Goal: Task Accomplishment & Management: Manage account settings

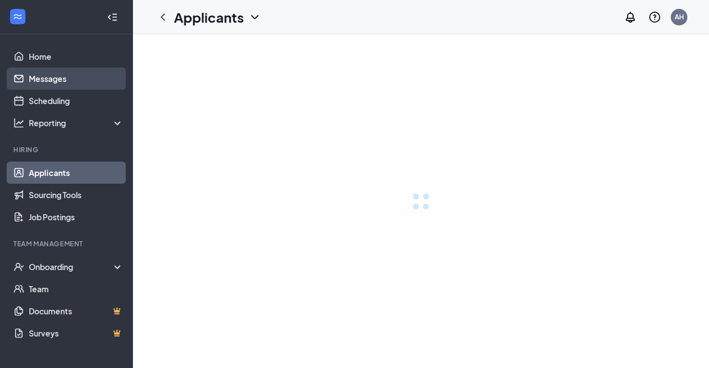
drag, startPoint x: 0, startPoint y: 0, endPoint x: 51, endPoint y: 83, distance: 97.0
click at [51, 83] on link "Messages" at bounding box center [76, 79] width 95 height 22
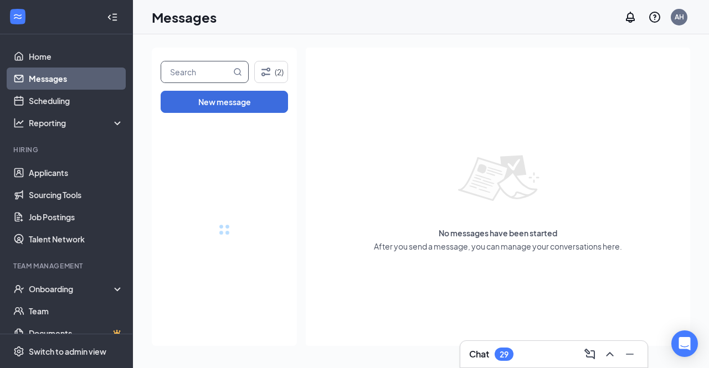
click at [205, 78] on input "text" at bounding box center [196, 71] width 70 height 21
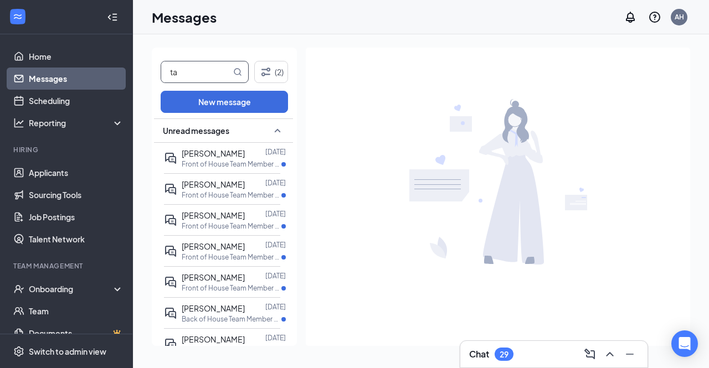
type input "ta"
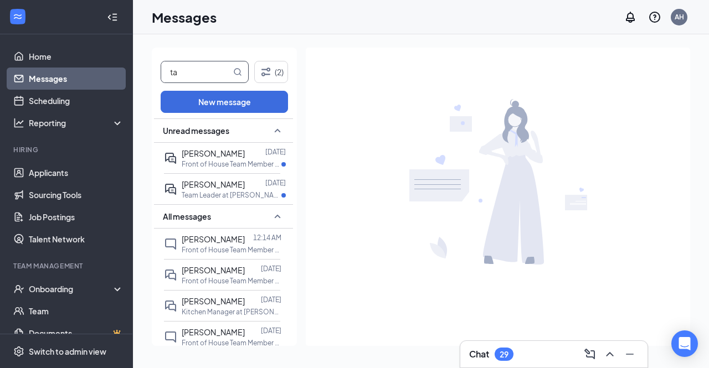
click at [217, 162] on p "Front of House Team Member at [PERSON_NAME][GEOGRAPHIC_DATA]" at bounding box center [232, 163] width 100 height 9
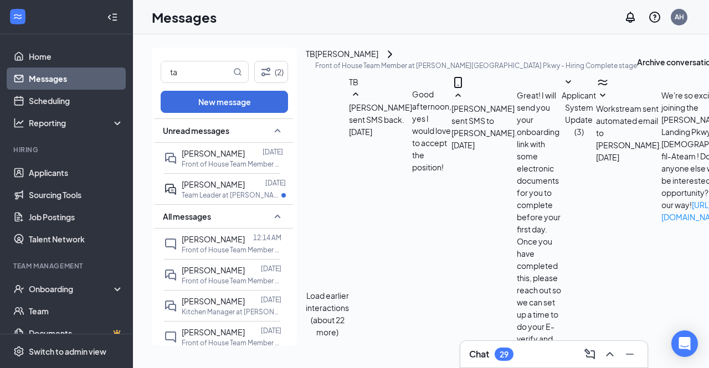
scroll to position [499, 0]
drag, startPoint x: 621, startPoint y: 255, endPoint x: 507, endPoint y: 279, distance: 116.4
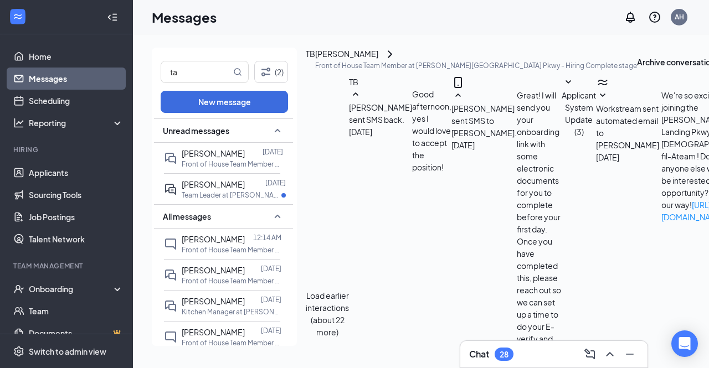
type textarea "Sounds great, I will see you then! You might get a couple emails from hotschedu…"
click at [200, 78] on input "ta" at bounding box center [196, 71] width 70 height 21
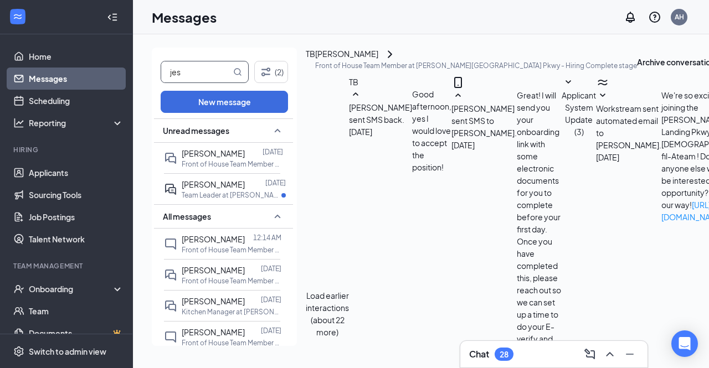
type input "jes"
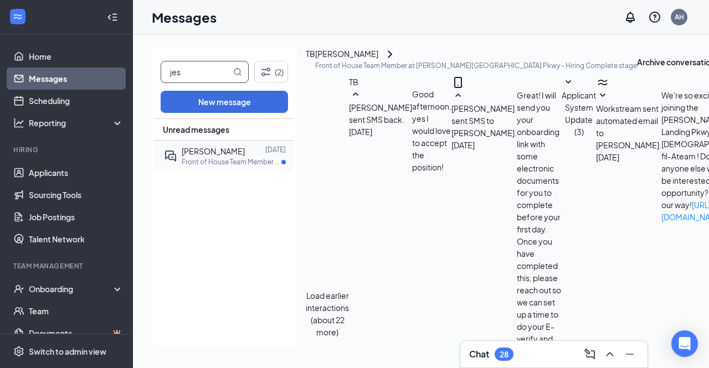
click at [216, 158] on p "Front of House Team Member at [PERSON_NAME][GEOGRAPHIC_DATA]" at bounding box center [232, 161] width 100 height 9
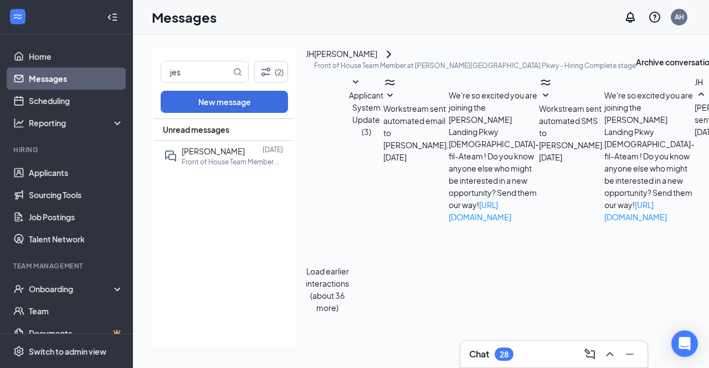
scroll to position [512, 0]
type textarea "6pm [DATE] will work for me. I will see you then!"
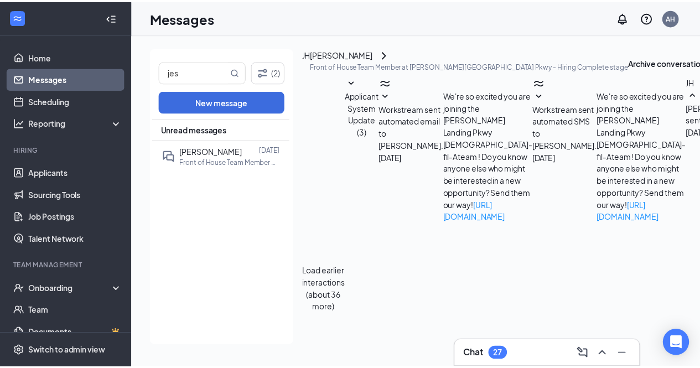
scroll to position [583, 0]
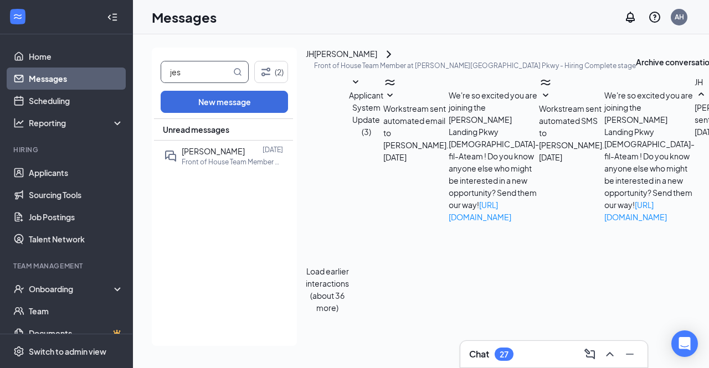
drag, startPoint x: 196, startPoint y: 71, endPoint x: 140, endPoint y: 66, distance: 56.7
type input "ta"
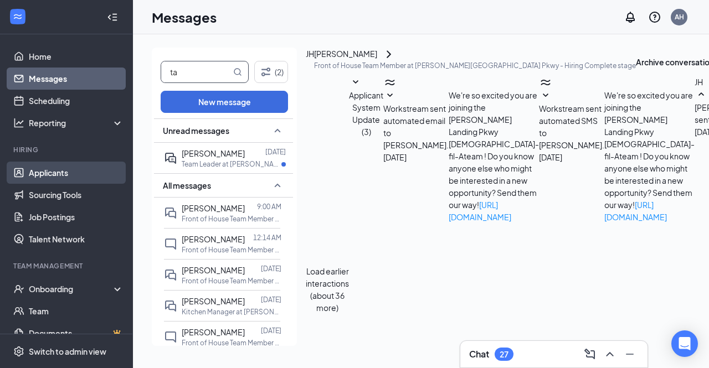
click at [60, 176] on link "Applicants" at bounding box center [76, 173] width 95 height 22
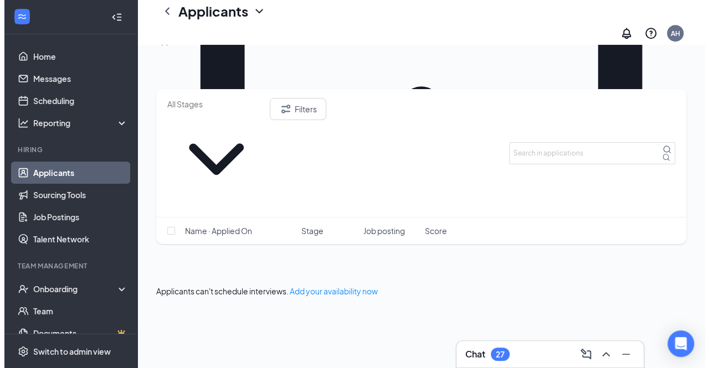
scroll to position [441, 0]
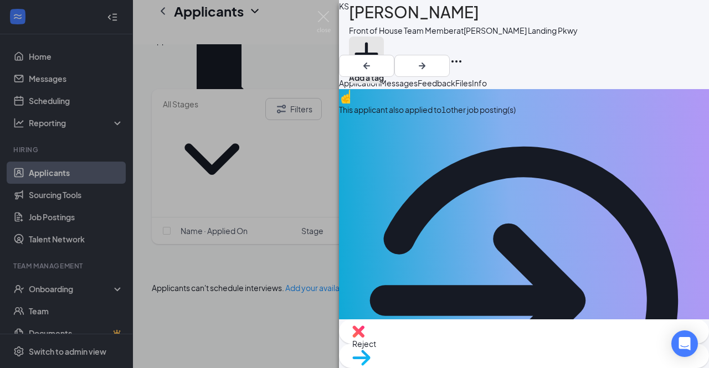
click at [384, 51] on button "Add a tag" at bounding box center [366, 60] width 35 height 47
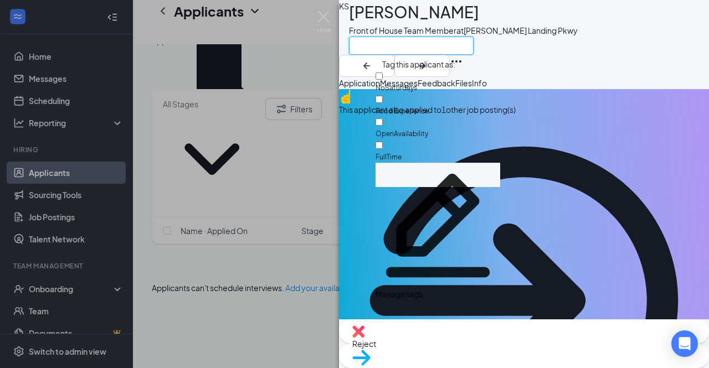
click at [409, 51] on input "text" at bounding box center [411, 46] width 125 height 18
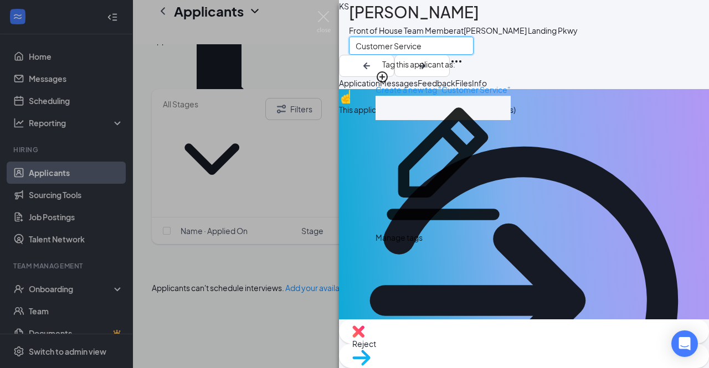
type input "Customer Service"
click at [431, 74] on div "Create a new tag "Customer Service"" at bounding box center [442, 82] width 135 height 25
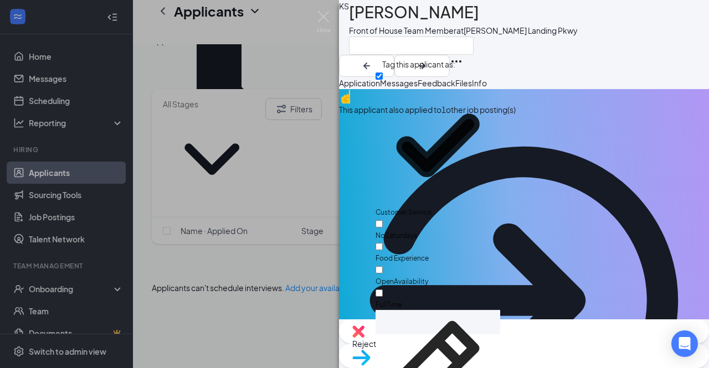
click at [586, 46] on div "KS [PERSON_NAME] Front of House Team Member at [PERSON_NAME][GEOGRAPHIC_DATA]" at bounding box center [524, 38] width 370 height 77
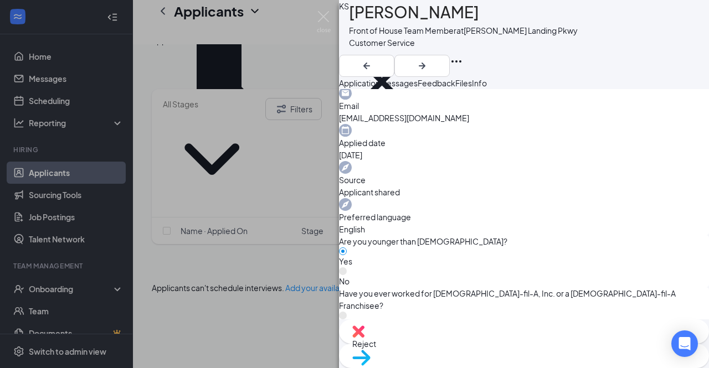
scroll to position [814, 0]
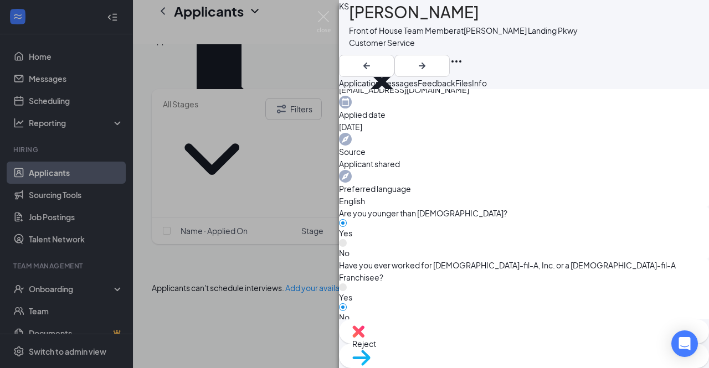
click at [329, 11] on div "KS [PERSON_NAME] Front of House Team Member at [PERSON_NAME][GEOGRAPHIC_DATA] P…" at bounding box center [354, 184] width 709 height 368
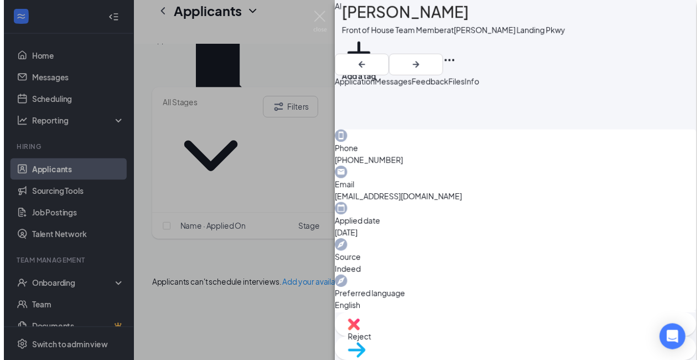
scroll to position [306, 0]
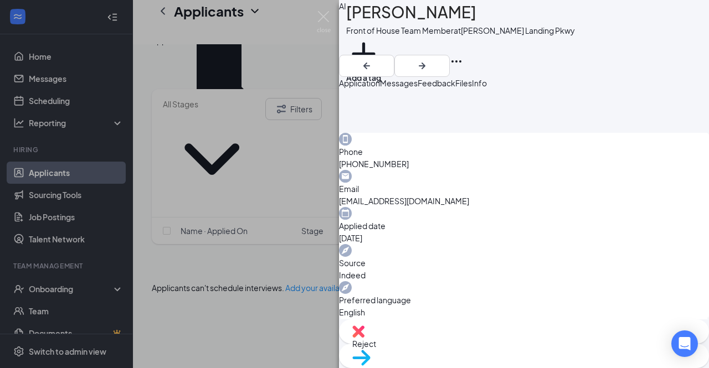
click at [325, 20] on img at bounding box center [324, 22] width 14 height 22
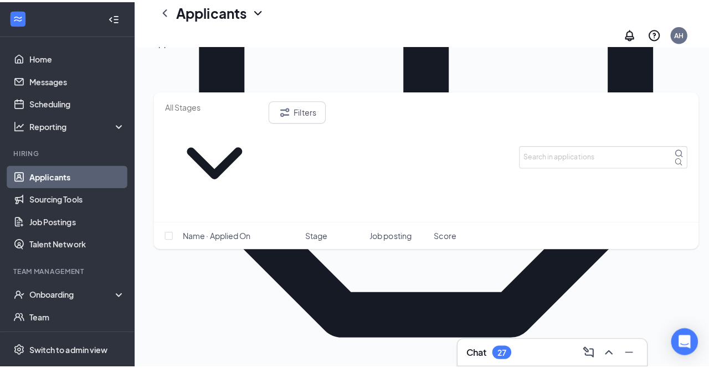
scroll to position [346, 0]
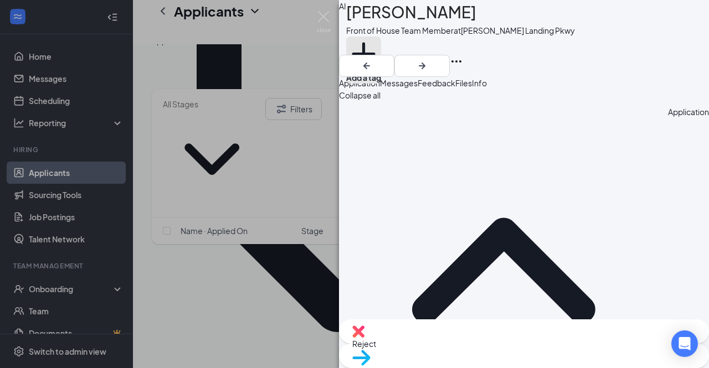
click at [381, 53] on button "Add a tag" at bounding box center [363, 60] width 35 height 47
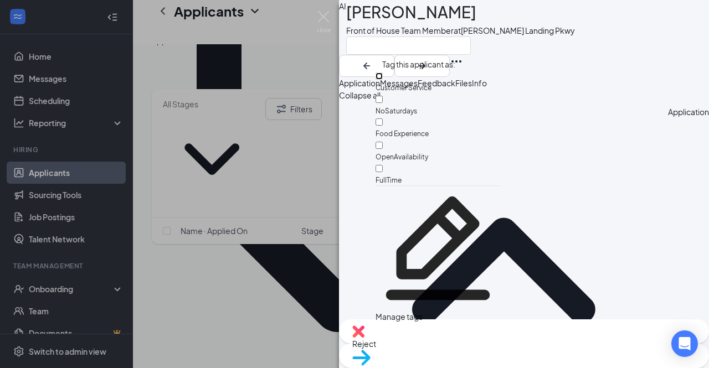
click at [383, 80] on input "Customer Service" at bounding box center [378, 76] width 7 height 7
checkbox input "true"
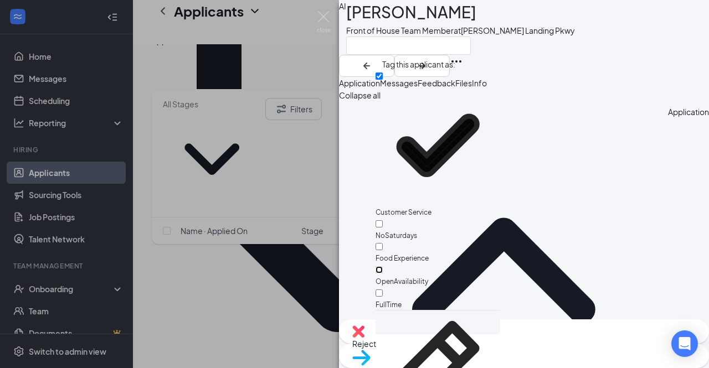
click at [383, 266] on input "OpenAvailability" at bounding box center [378, 269] width 7 height 7
checkbox input "true"
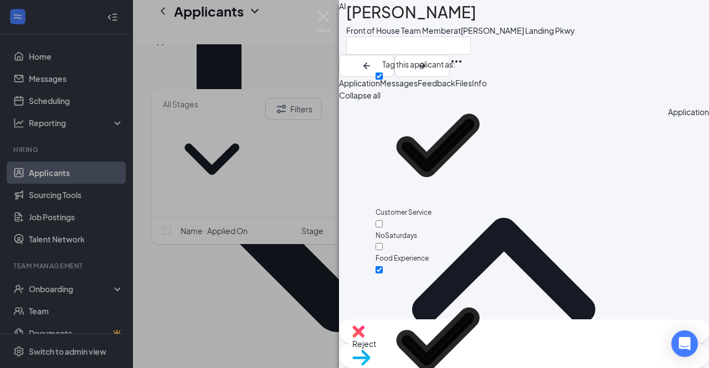
click at [592, 33] on div "AI [PERSON_NAME] Front of House Team Member at [PERSON_NAME][GEOGRAPHIC_DATA]" at bounding box center [524, 38] width 370 height 77
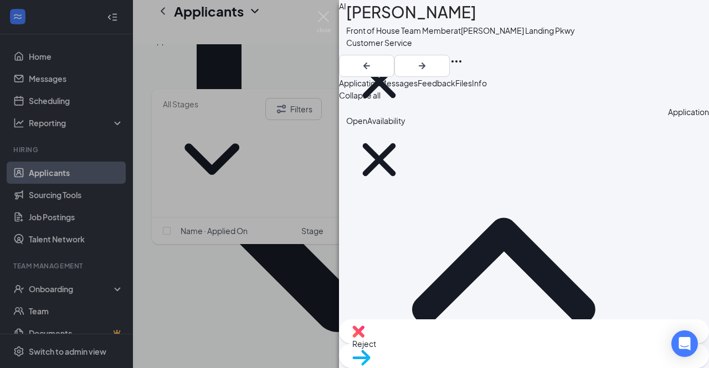
click at [329, 15] on img at bounding box center [324, 22] width 14 height 22
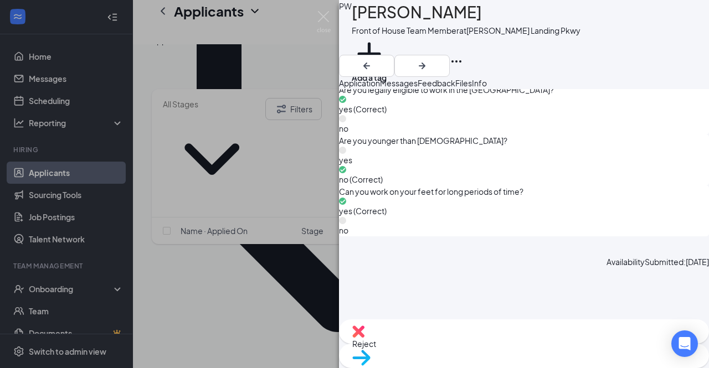
scroll to position [843, 0]
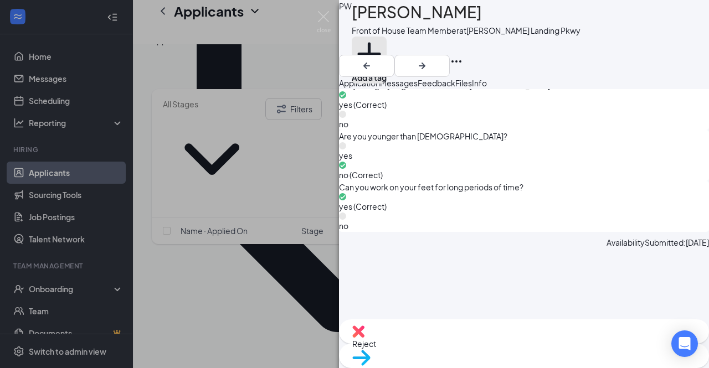
click at [387, 42] on button "Add a tag" at bounding box center [369, 60] width 35 height 47
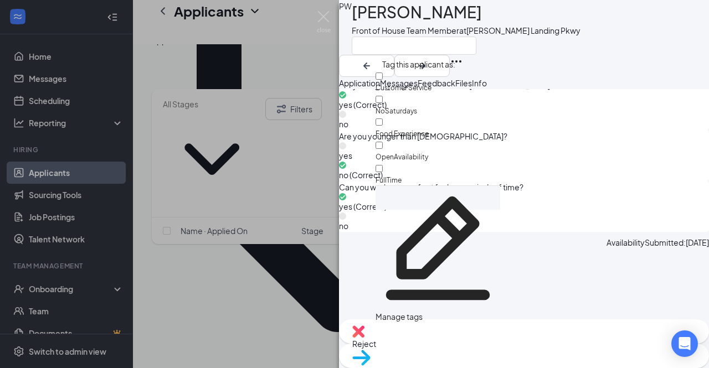
click at [573, 51] on div "PW [PERSON_NAME] Front of House Team Member at [PERSON_NAME][GEOGRAPHIC_DATA]" at bounding box center [524, 38] width 370 height 77
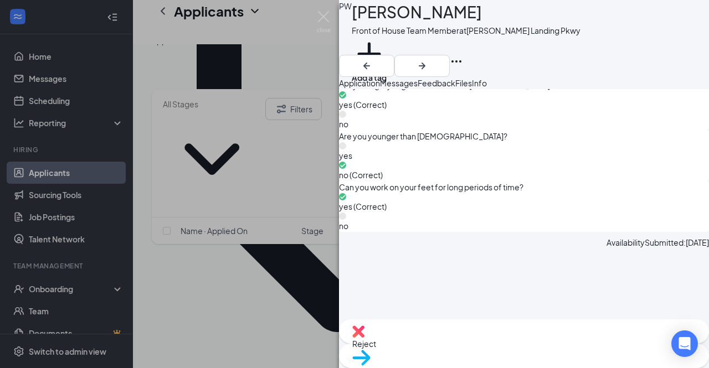
click at [460, 344] on div "Reject" at bounding box center [524, 332] width 370 height 24
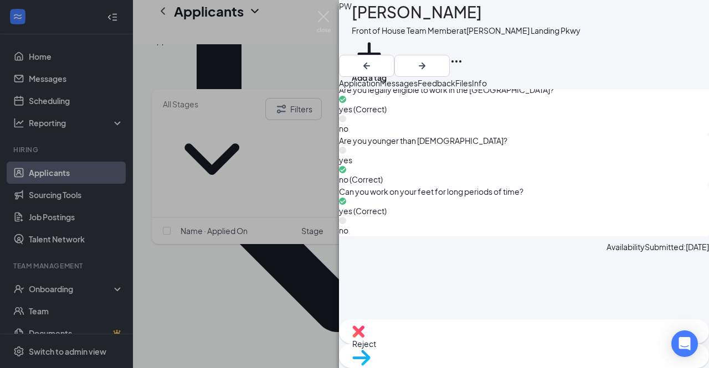
checkbox input "true"
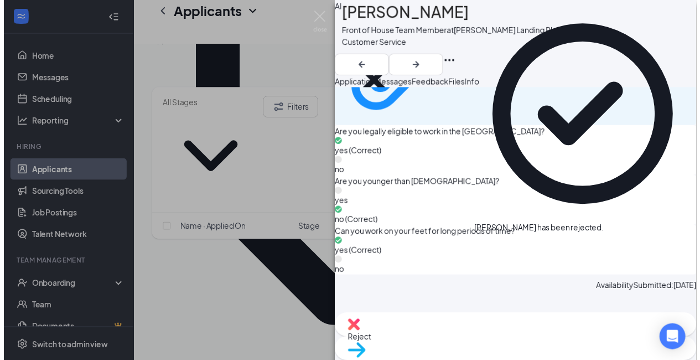
scroll to position [798, 0]
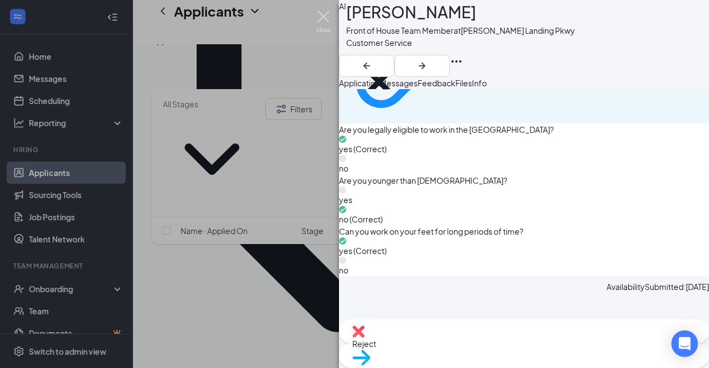
click at [327, 14] on img at bounding box center [324, 22] width 14 height 22
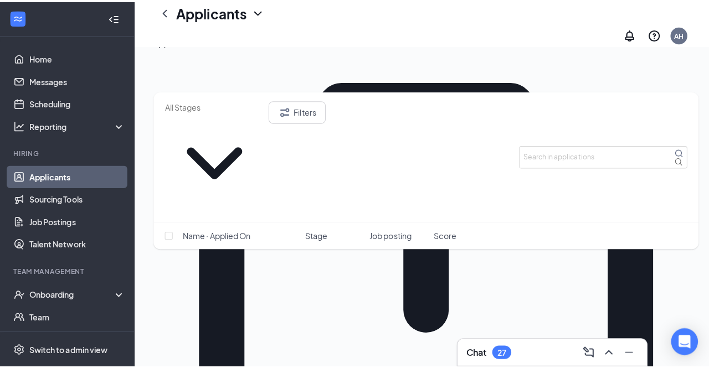
scroll to position [149, 0]
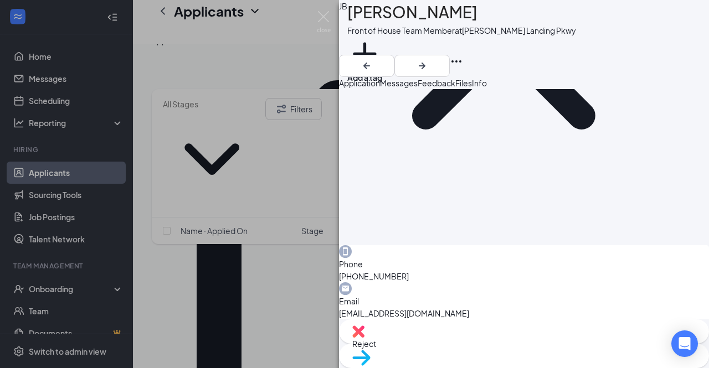
scroll to position [189, 0]
